Goal: Task Accomplishment & Management: Manage account settings

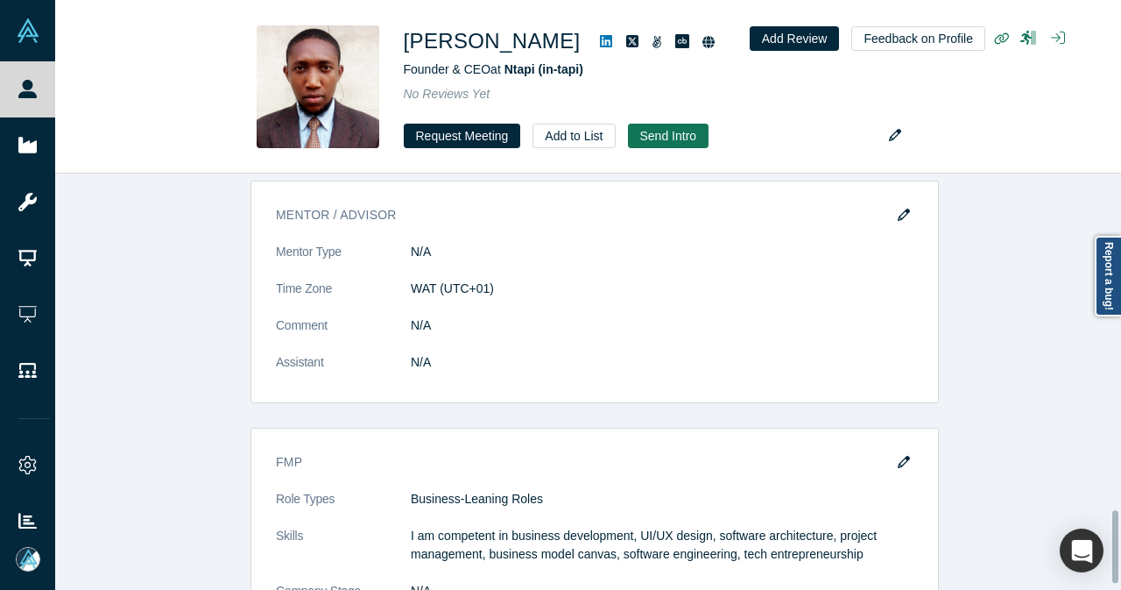
scroll to position [1972, 0]
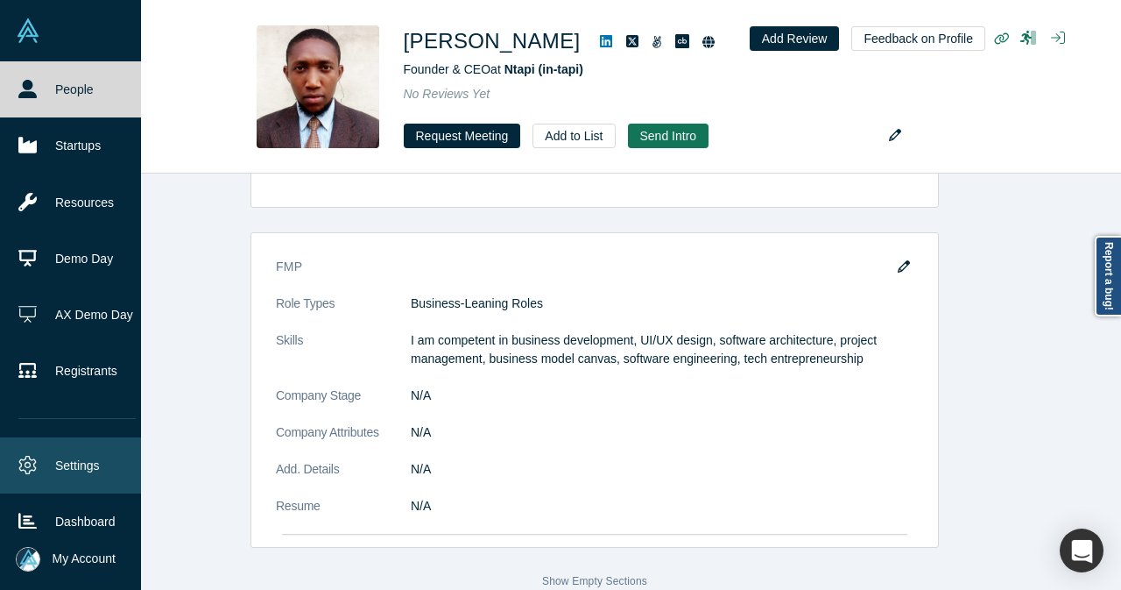
click at [68, 467] on link "Settings" at bounding box center [77, 465] width 154 height 56
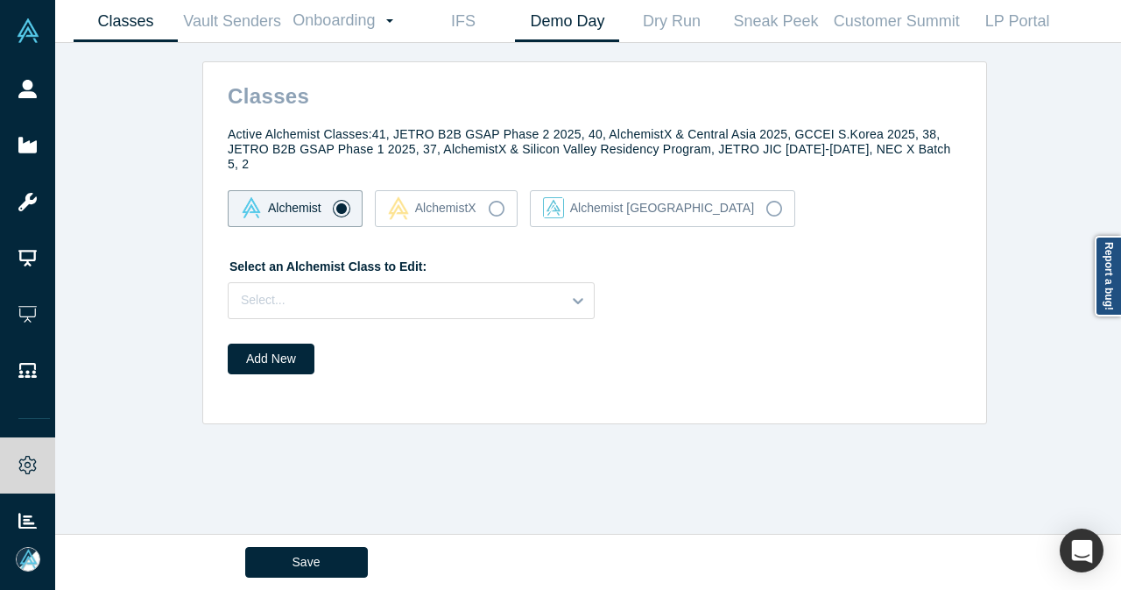
click at [591, 36] on link "Demo Day" at bounding box center [567, 21] width 104 height 41
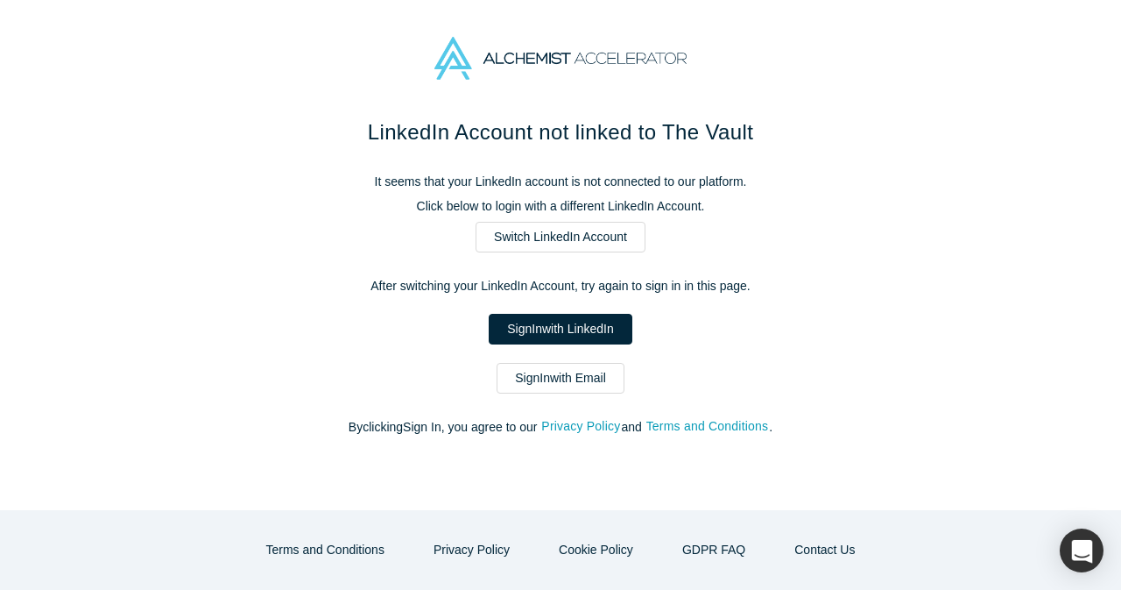
click at [542, 395] on div "LinkedIn Account not linked to The Vault It seems that your LinkedIn account is…" at bounding box center [561, 286] width 736 height 338
click at [544, 380] on link "Sign In with Email" at bounding box center [561, 378] width 128 height 31
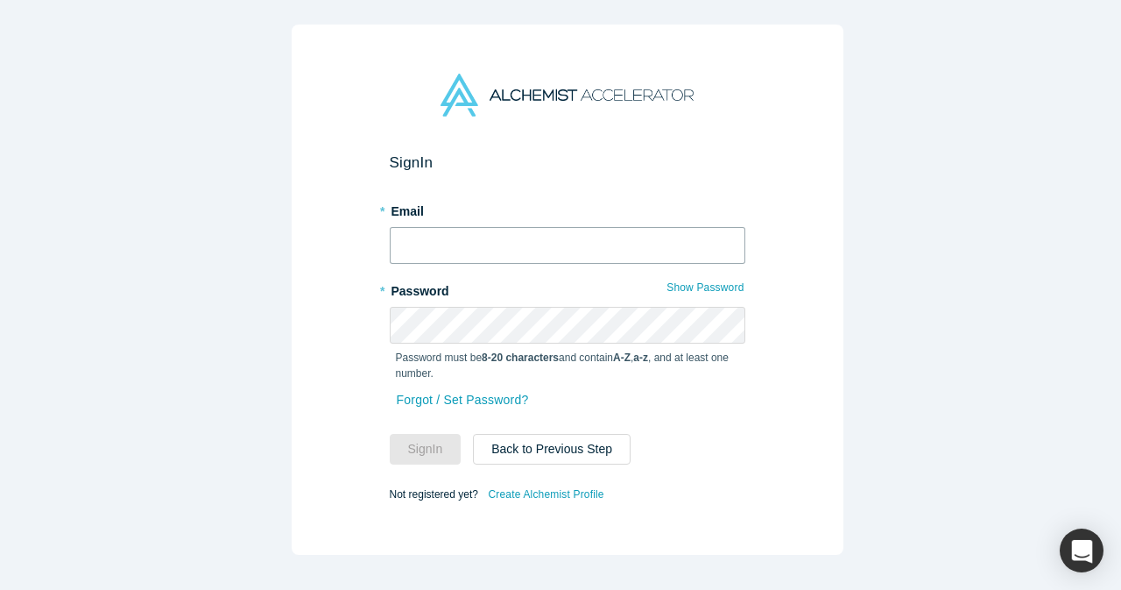
click at [419, 243] on input "text" at bounding box center [568, 245] width 356 height 37
type input "mia@alchemistaccelerator.com"
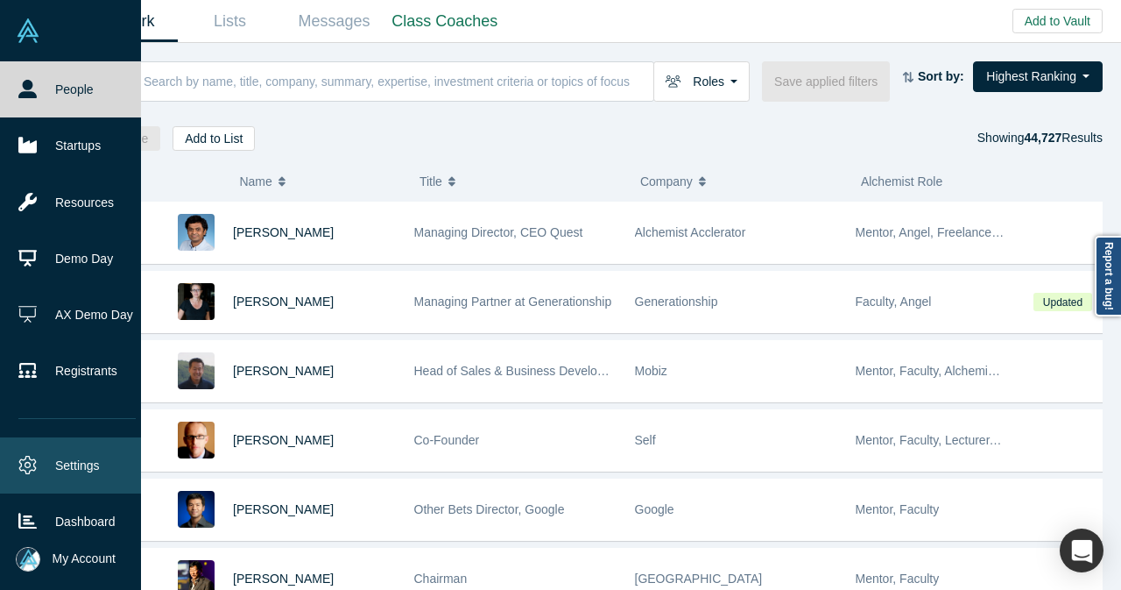
click at [88, 465] on link "Settings" at bounding box center [77, 465] width 154 height 56
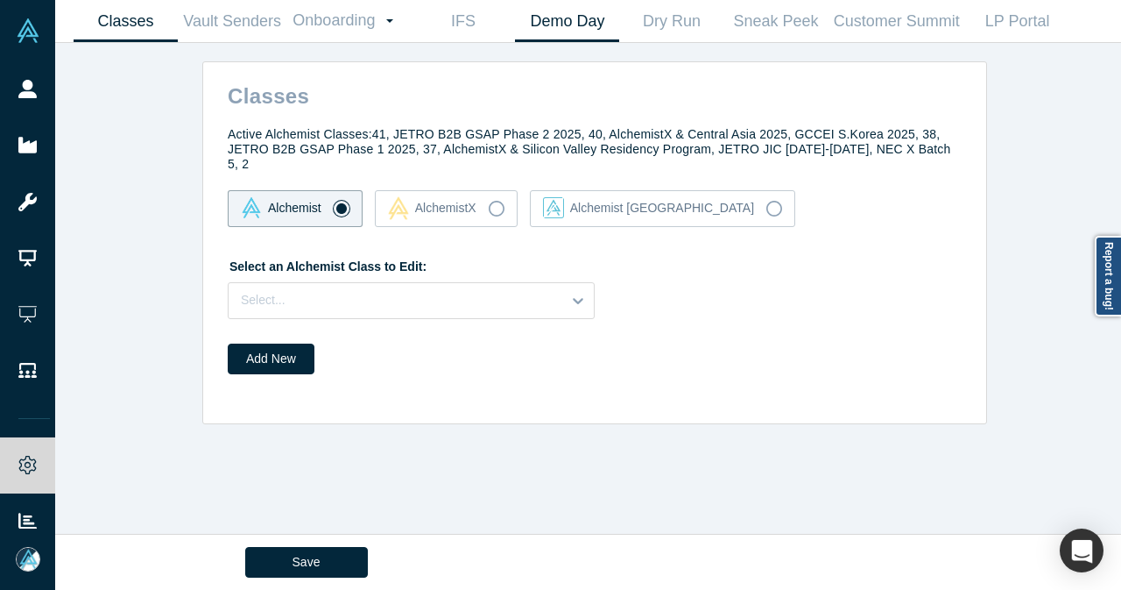
click at [578, 28] on link "Demo Day" at bounding box center [567, 21] width 104 height 41
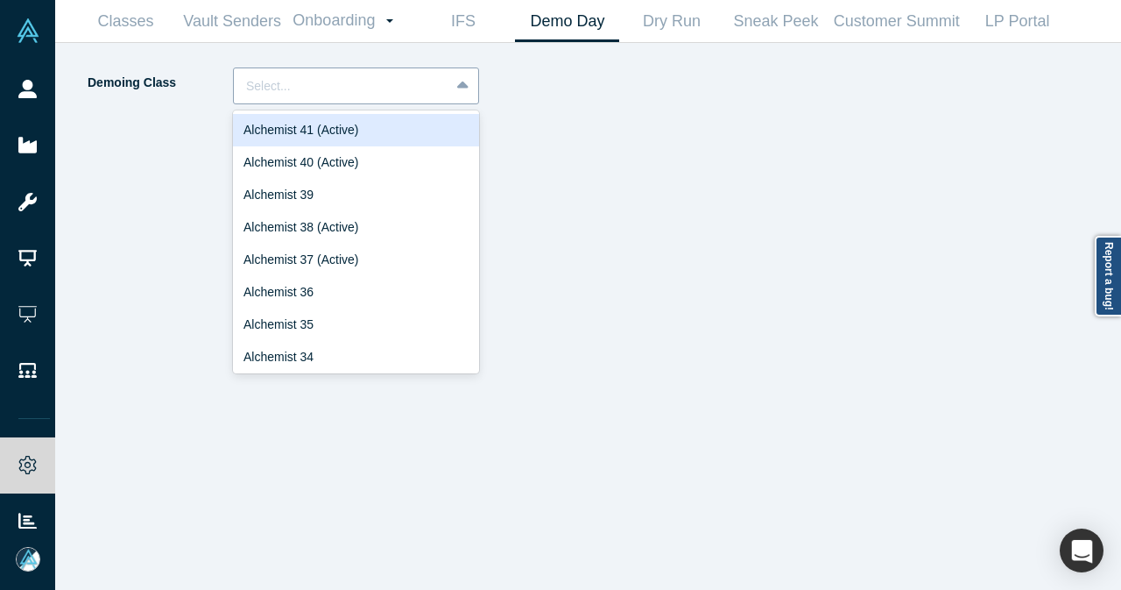
click at [457, 95] on div at bounding box center [464, 86] width 28 height 32
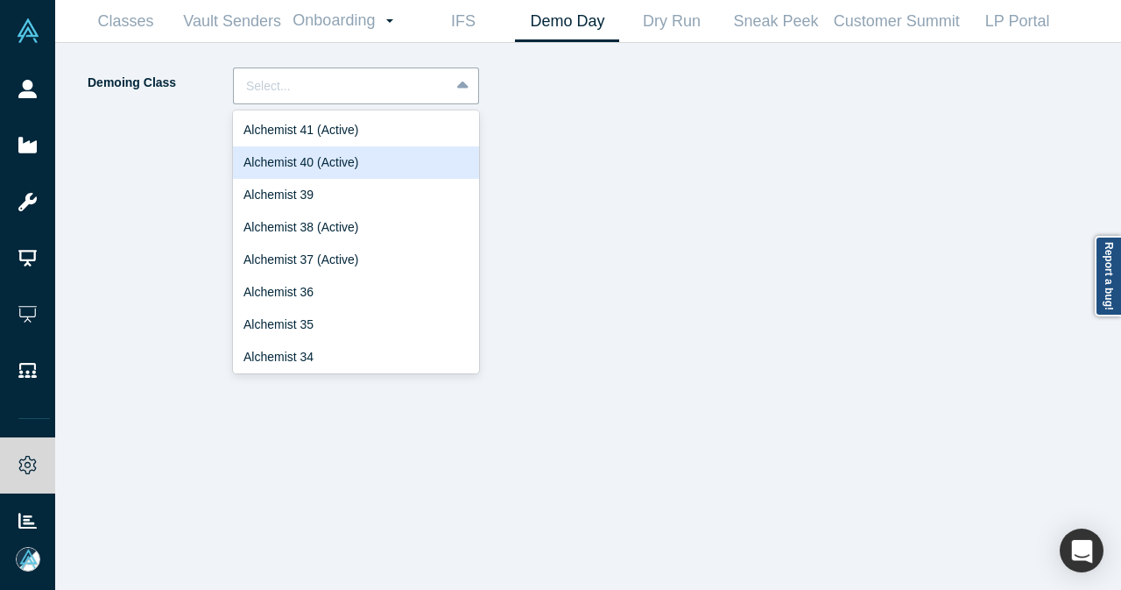
click at [401, 160] on div "Alchemist 40 (Active)" at bounding box center [356, 162] width 246 height 32
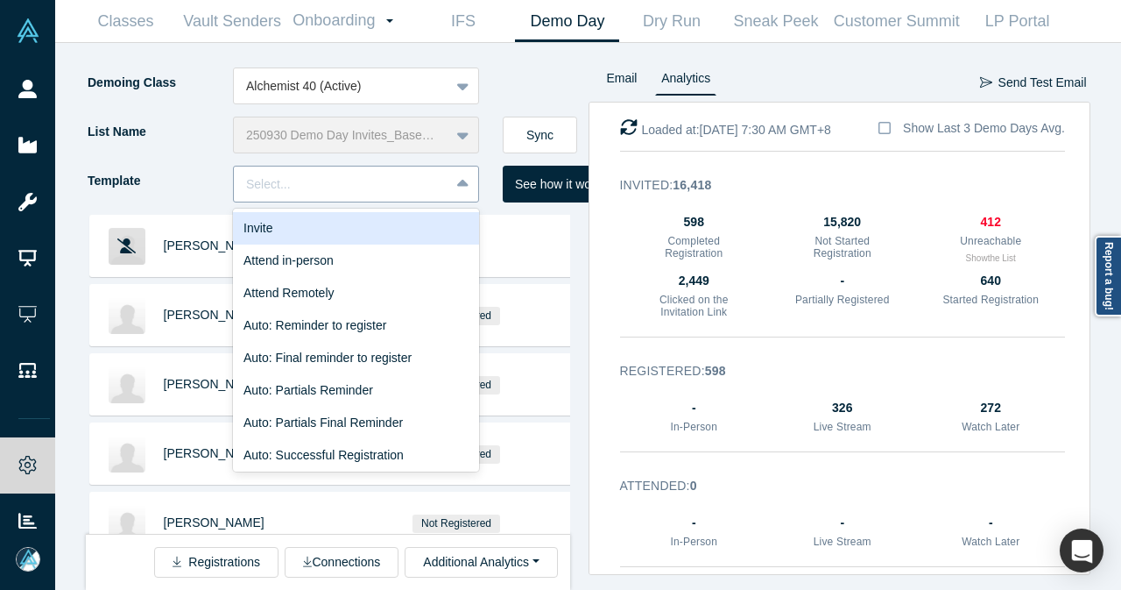
click at [392, 192] on div at bounding box center [341, 184] width 191 height 22
click at [440, 224] on div "Invite" at bounding box center [356, 228] width 246 height 32
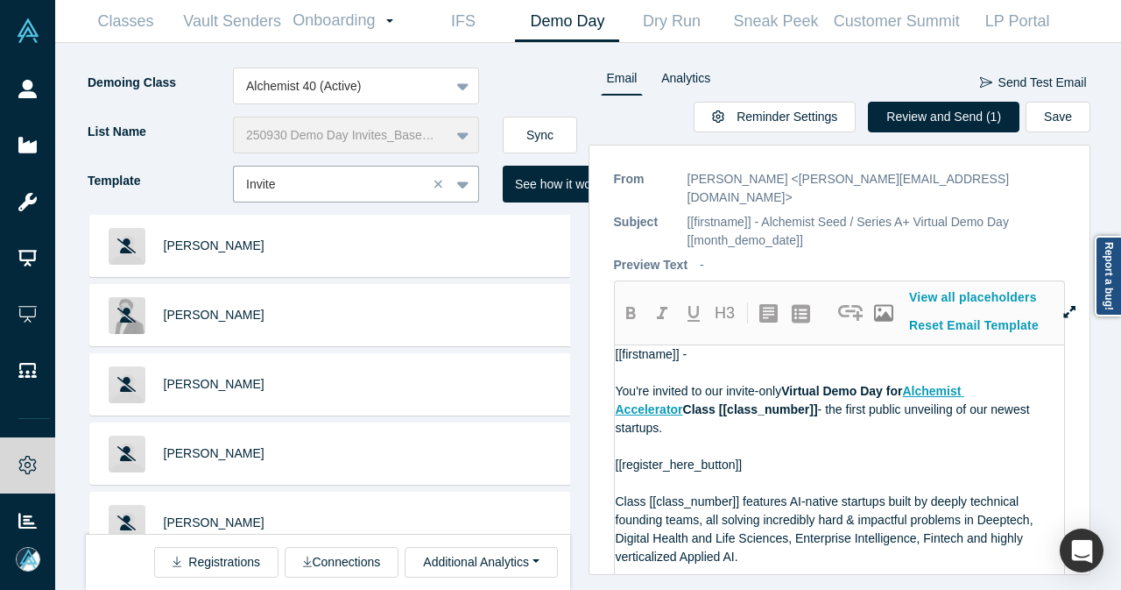
click at [569, 114] on div "Demoing Class Alchemist 40 (Active)" at bounding box center [337, 91] width 503 height 49
click at [554, 134] on button "Sync" at bounding box center [540, 135] width 74 height 37
